Goal: Task Accomplishment & Management: Manage account settings

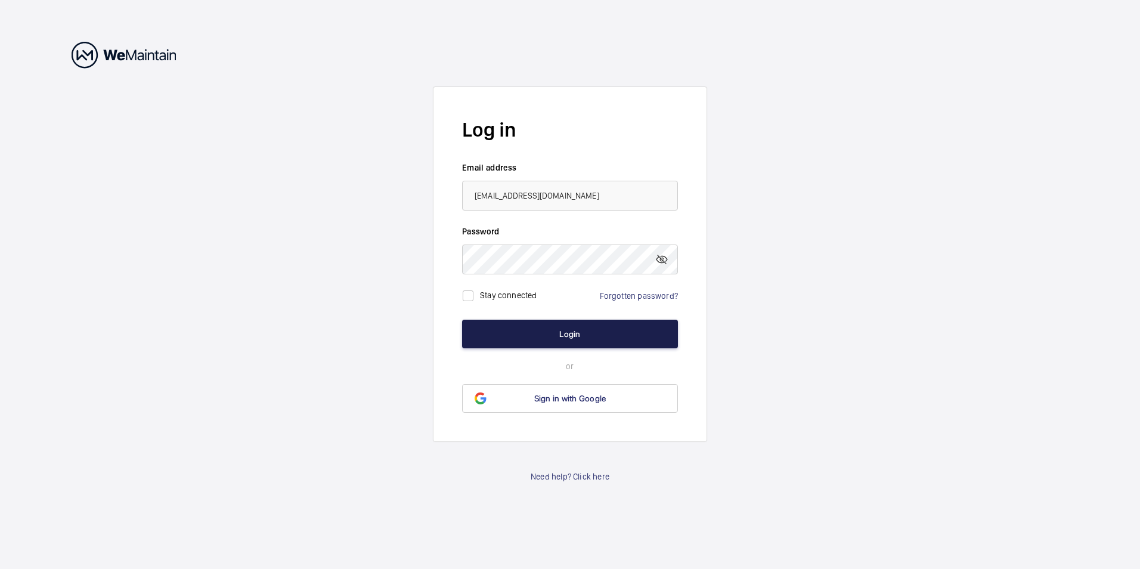
click at [617, 335] on button "Login" at bounding box center [570, 334] width 216 height 29
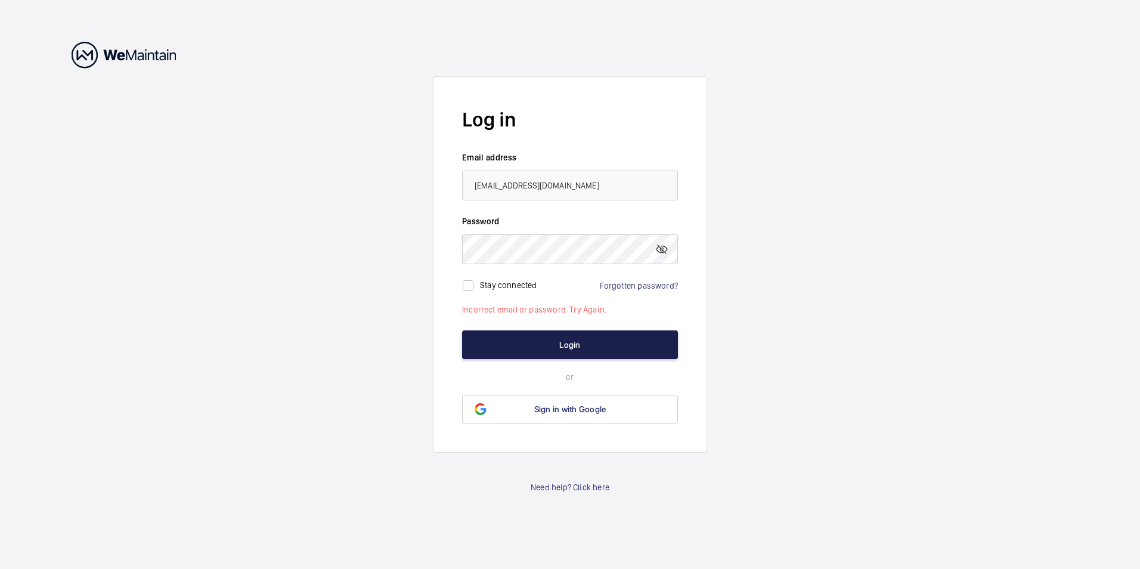
drag, startPoint x: 581, startPoint y: 336, endPoint x: 574, endPoint y: 347, distance: 13.4
click at [581, 336] on button "Login" at bounding box center [570, 344] width 216 height 29
click at [600, 347] on button "Login" at bounding box center [570, 344] width 216 height 29
click at [637, 287] on link "Forgotten password?" at bounding box center [639, 286] width 78 height 10
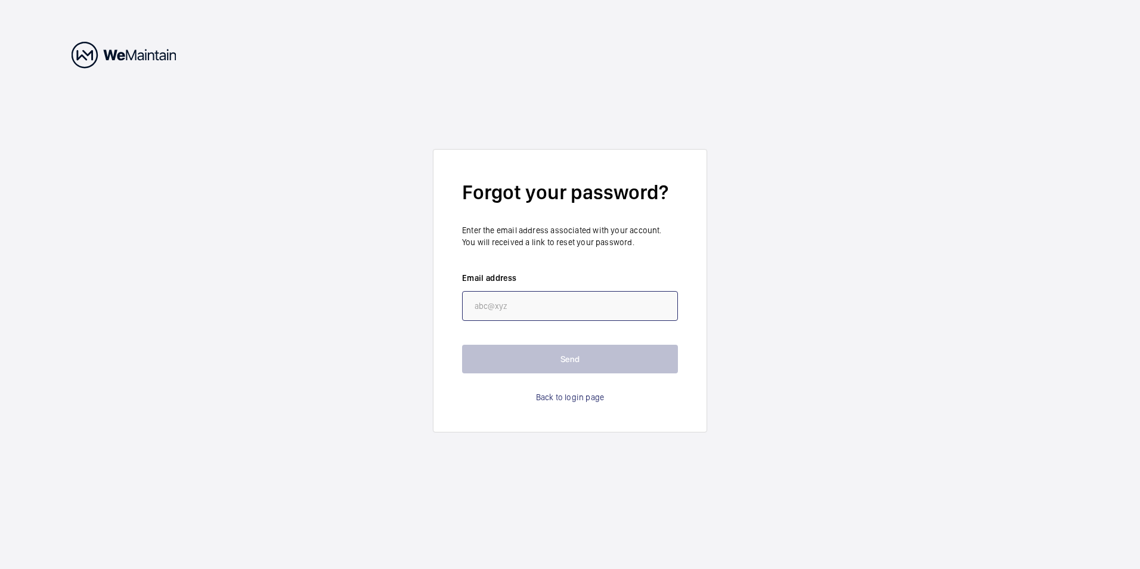
click at [603, 305] on input "email" at bounding box center [570, 306] width 216 height 30
type input "[EMAIL_ADDRESS][DOMAIN_NAME]"
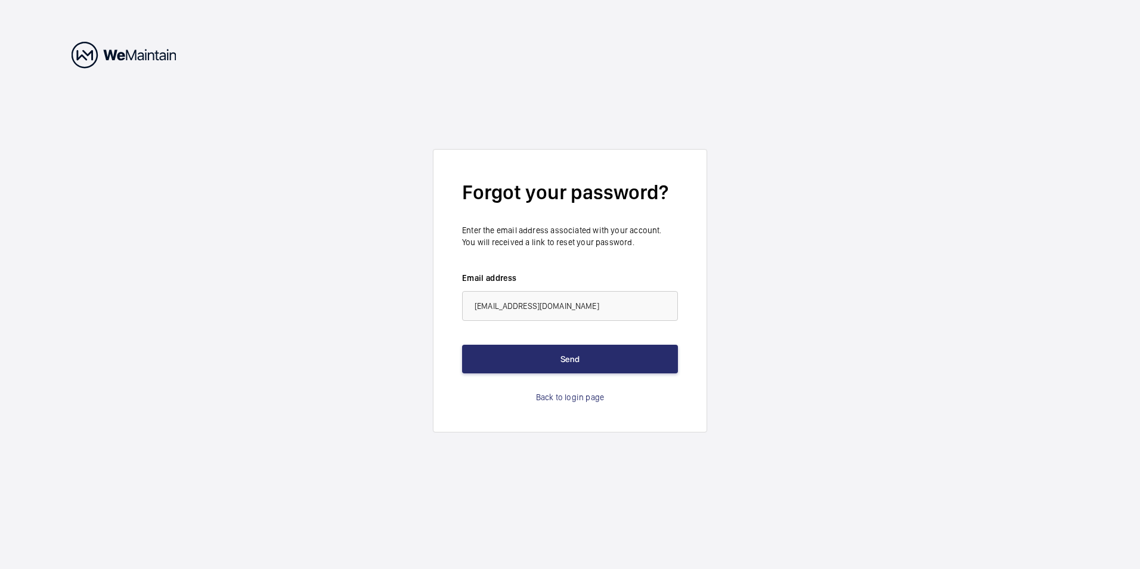
click at [755, 341] on wm-front-auth-container "Forgot your password? Enter the email address associated with your account. You…" at bounding box center [570, 284] width 1140 height 569
click at [589, 361] on button "Send" at bounding box center [570, 359] width 216 height 29
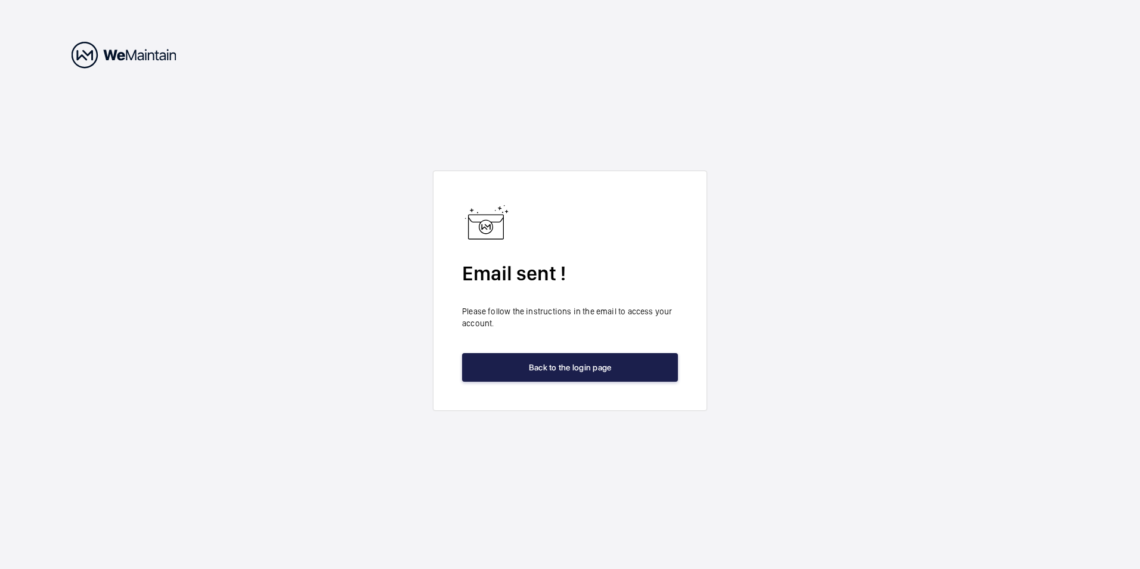
click at [594, 369] on button "Back to the login page" at bounding box center [570, 367] width 216 height 29
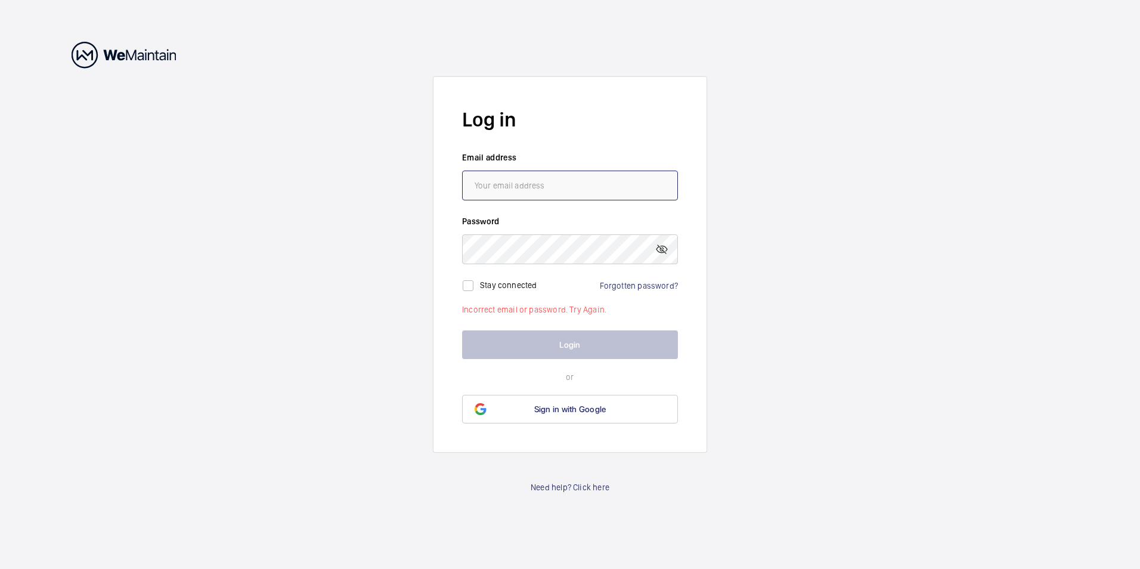
click at [590, 194] on input "email" at bounding box center [570, 186] width 216 height 30
type input "[EMAIL_ADDRESS][DOMAIN_NAME]"
click at [816, 219] on wm-front-auth-container "Log in Email address [EMAIL_ADDRESS][DOMAIN_NAME] Password Stay connected Forgo…" at bounding box center [570, 284] width 1140 height 569
